Goal: Transaction & Acquisition: Purchase product/service

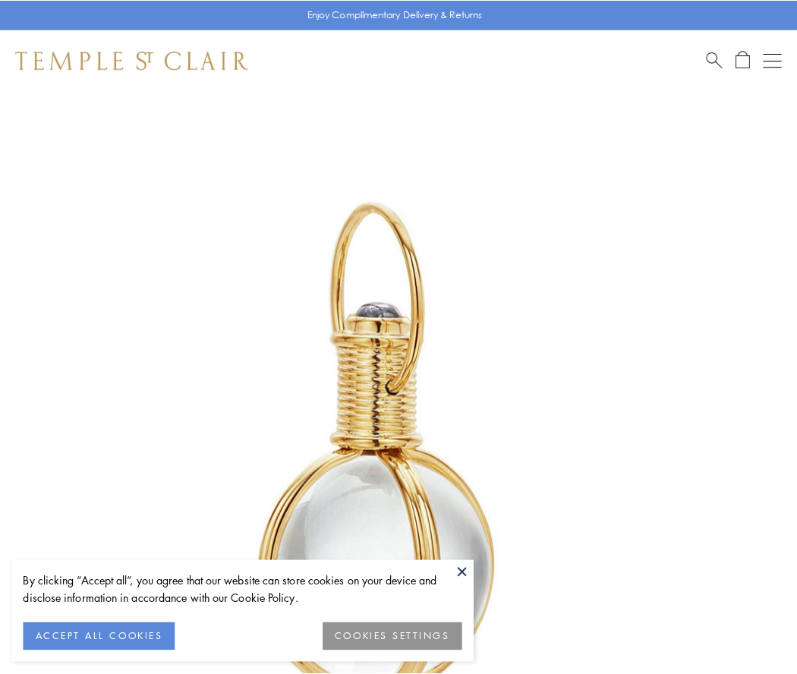
scroll to position [396, 0]
